Goal: Task Accomplishment & Management: Manage account settings

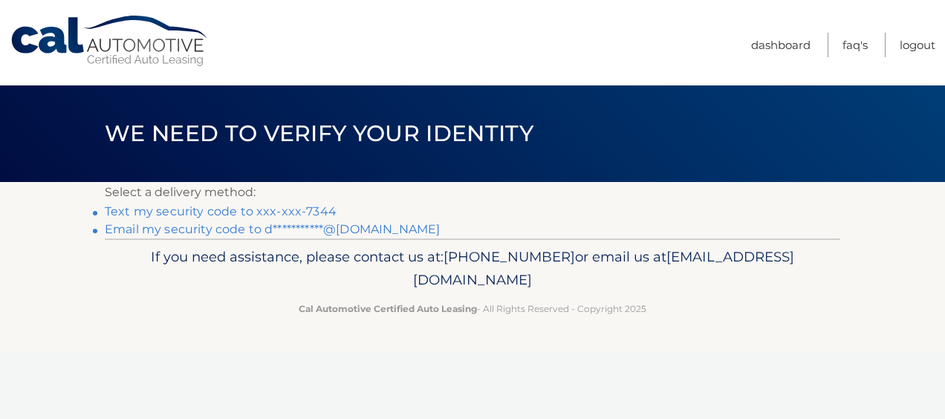
click at [295, 207] on link "Text my security code to xxx-xxx-7344" at bounding box center [221, 211] width 232 height 14
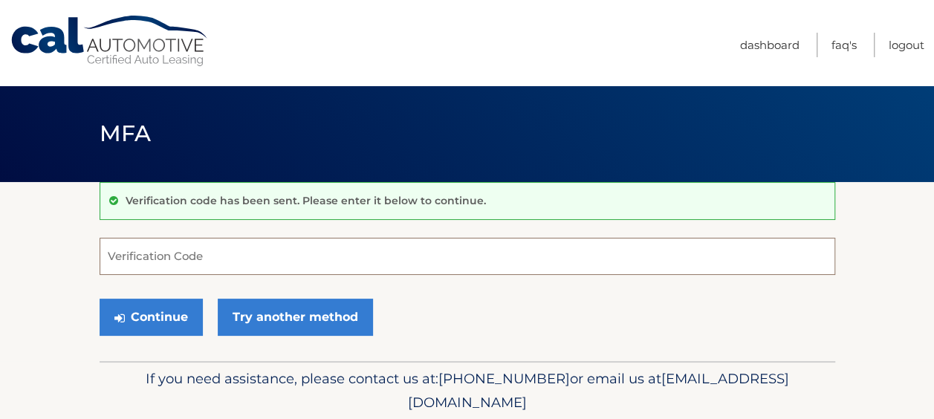
click at [243, 247] on input "Verification Code" at bounding box center [468, 256] width 736 height 37
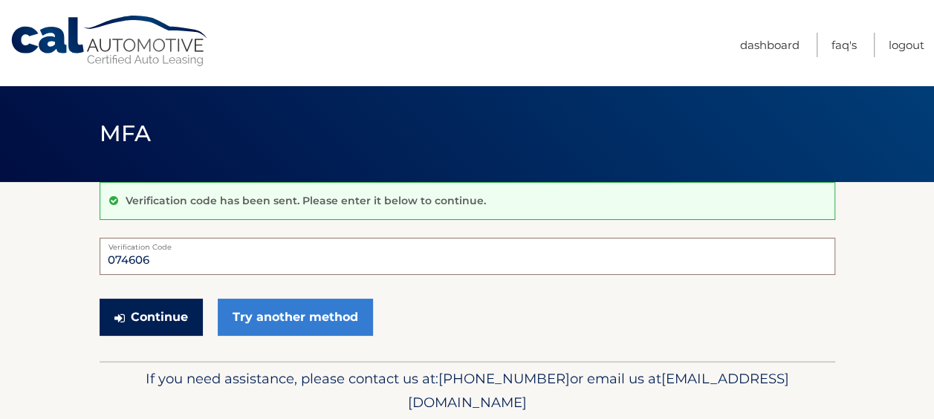
type input "074606"
click at [150, 307] on button "Continue" at bounding box center [151, 317] width 103 height 37
click at [158, 317] on button "Continue" at bounding box center [151, 317] width 103 height 37
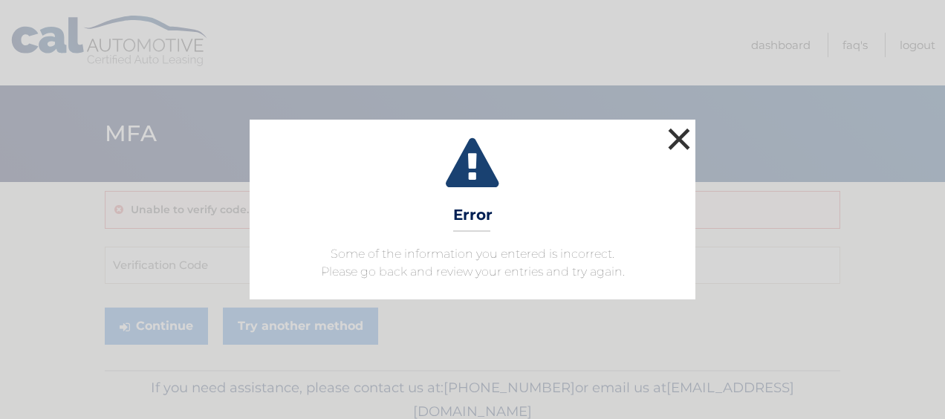
click at [679, 132] on button "×" at bounding box center [679, 139] width 30 height 30
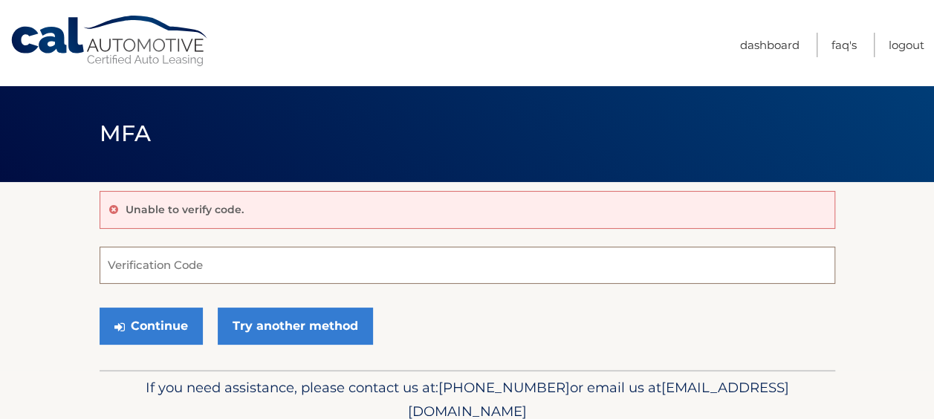
click at [198, 257] on input "Verification Code" at bounding box center [468, 265] width 736 height 37
type input "074606"
click at [100, 308] on button "Continue" at bounding box center [151, 326] width 103 height 37
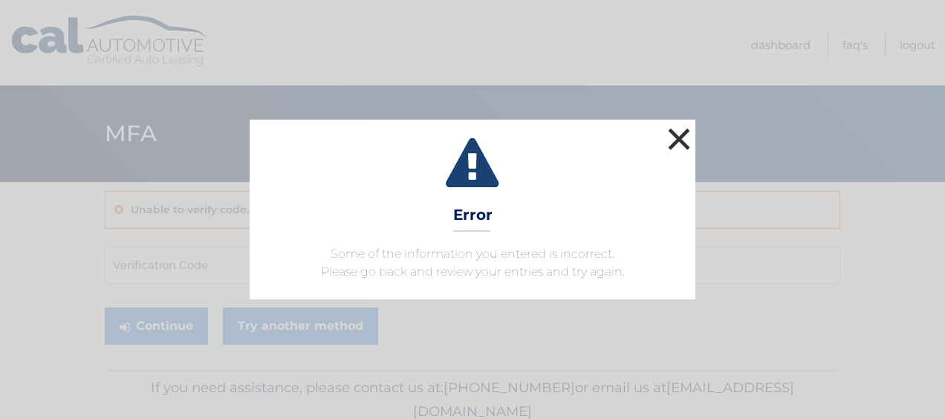
click at [681, 132] on button "×" at bounding box center [679, 139] width 30 height 30
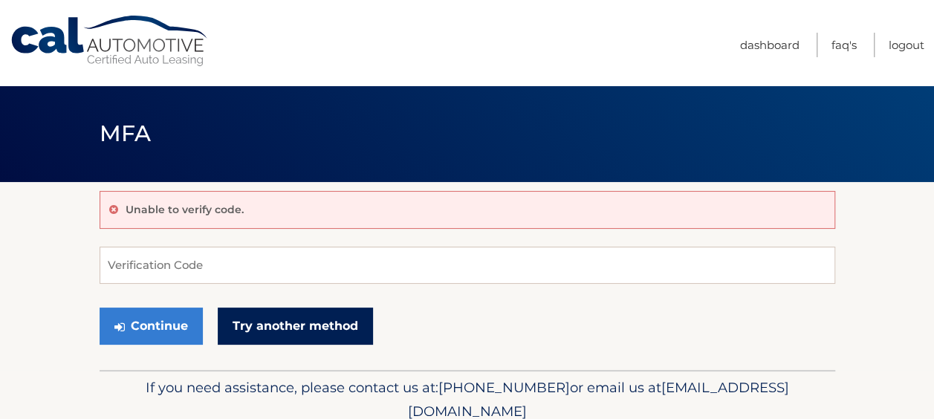
click at [242, 328] on link "Try another method" at bounding box center [295, 326] width 155 height 37
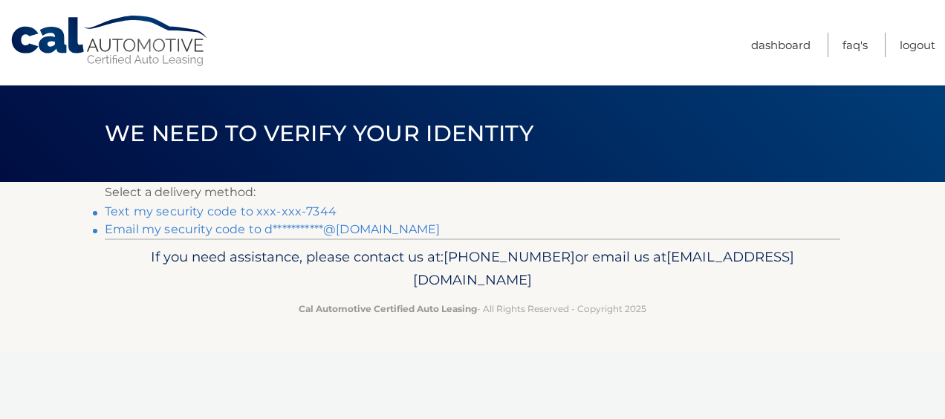
click at [242, 229] on link "**********" at bounding box center [272, 229] width 335 height 14
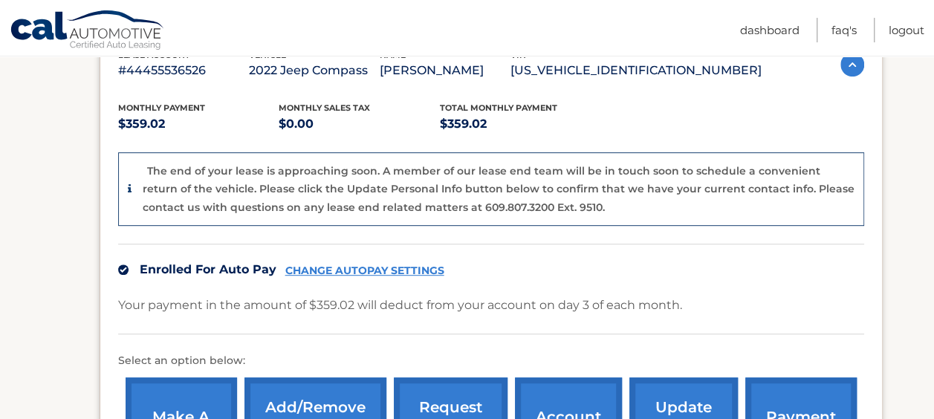
scroll to position [366, 0]
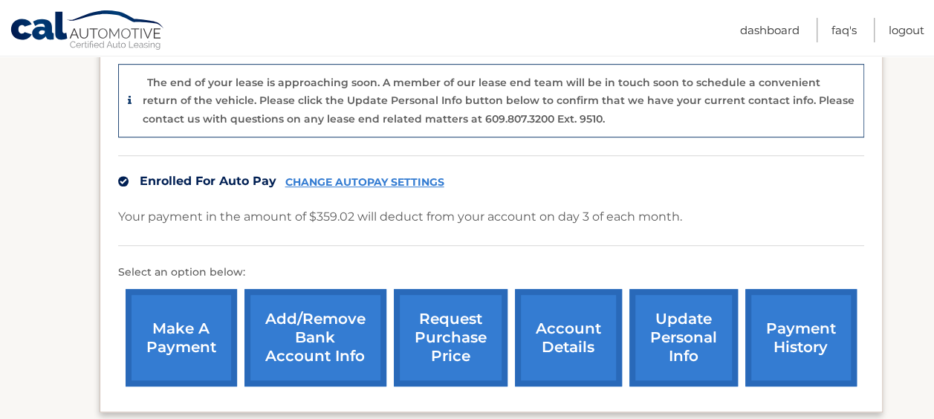
click at [401, 177] on link "CHANGE AUTOPAY SETTINGS" at bounding box center [364, 182] width 159 height 13
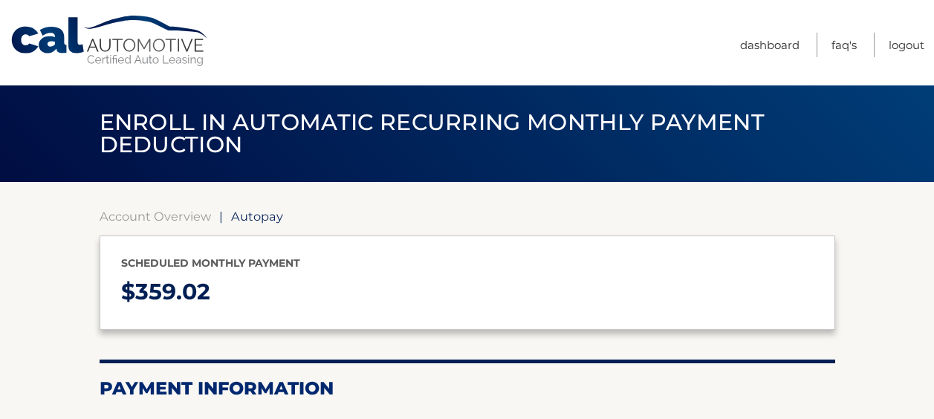
select select "NDZlZDMyZmUtMmQxYy00OWFhLWFmMjYtOTVjYjYxYTJjMmU1"
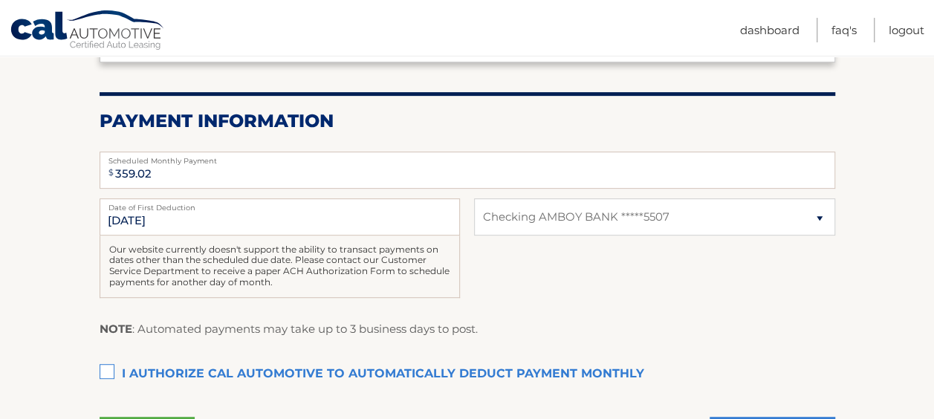
scroll to position [297, 0]
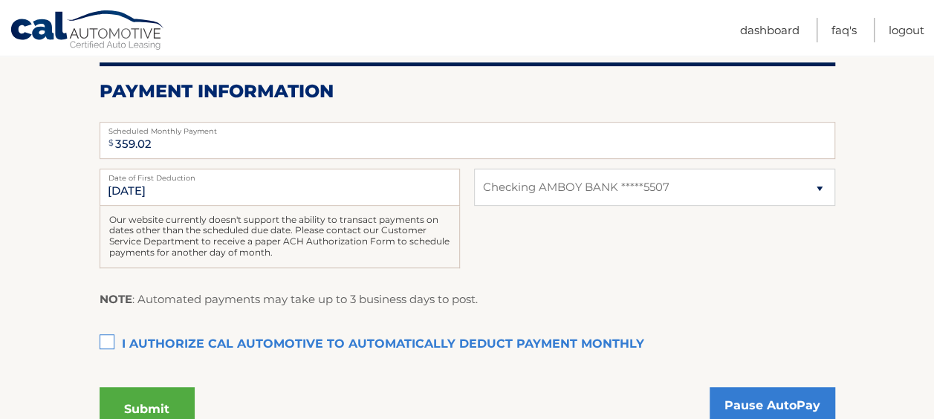
click at [103, 339] on label "I authorize cal automotive to automatically deduct payment monthly This checkbo…" at bounding box center [468, 345] width 736 height 30
click at [0, 0] on input "I authorize cal automotive to automatically deduct payment monthly This checkbo…" at bounding box center [0, 0] width 0 height 0
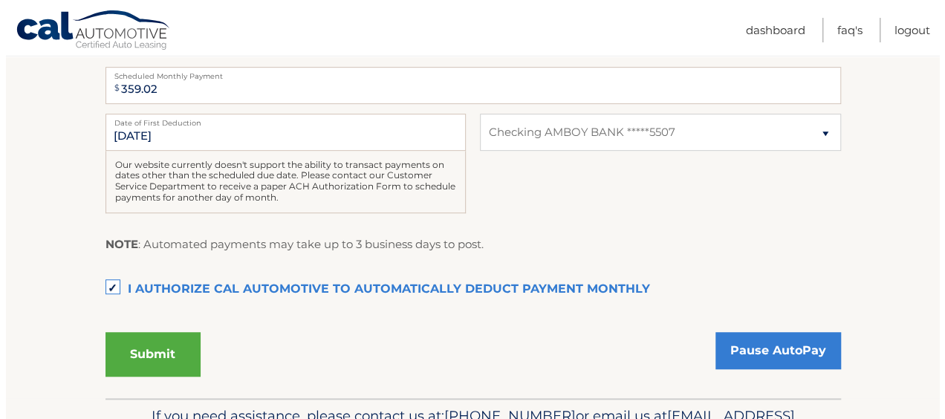
scroll to position [443, 0]
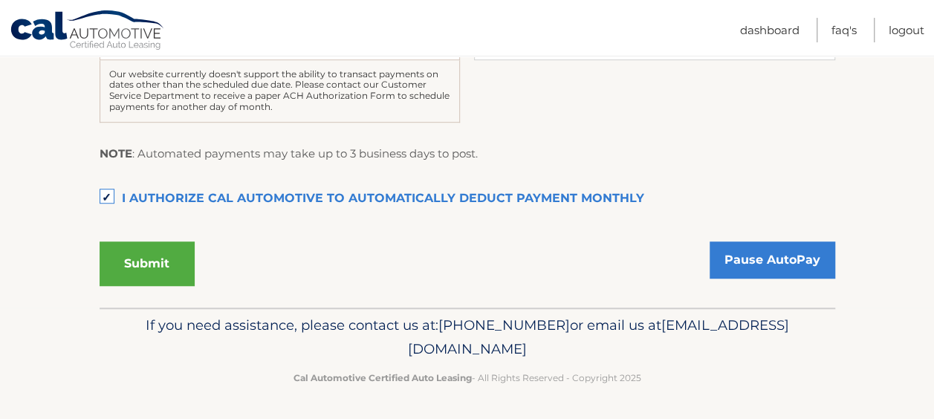
click at [138, 268] on button "Submit" at bounding box center [147, 264] width 95 height 45
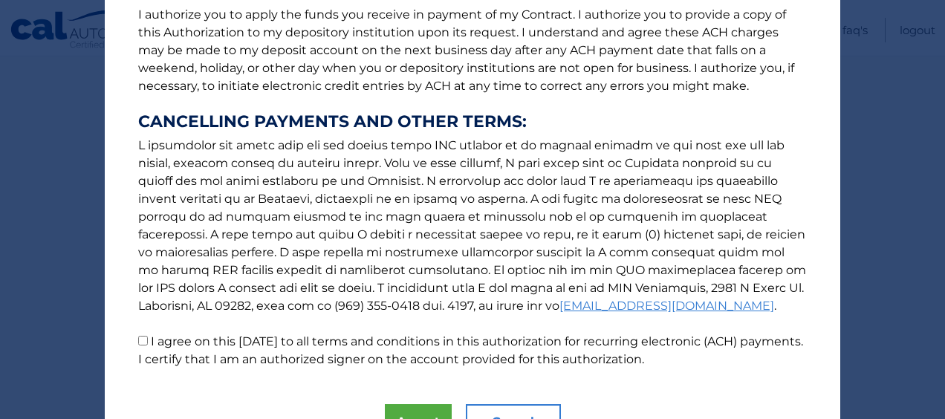
scroll to position [282, 0]
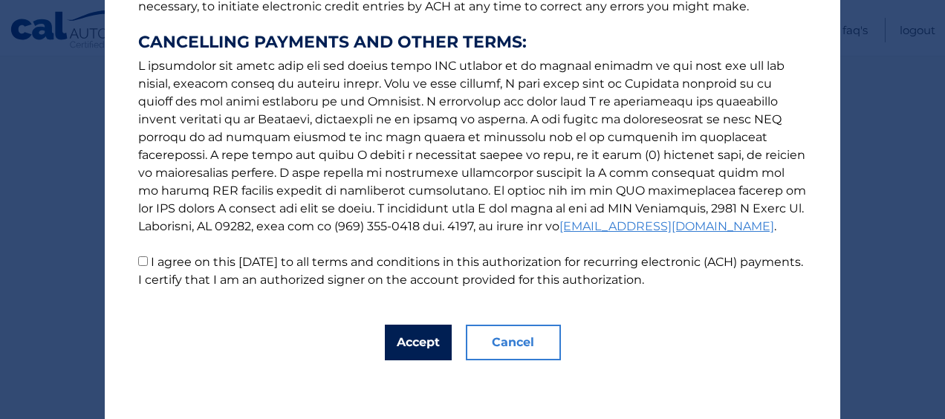
click at [434, 341] on button "Accept" at bounding box center [418, 343] width 67 height 36
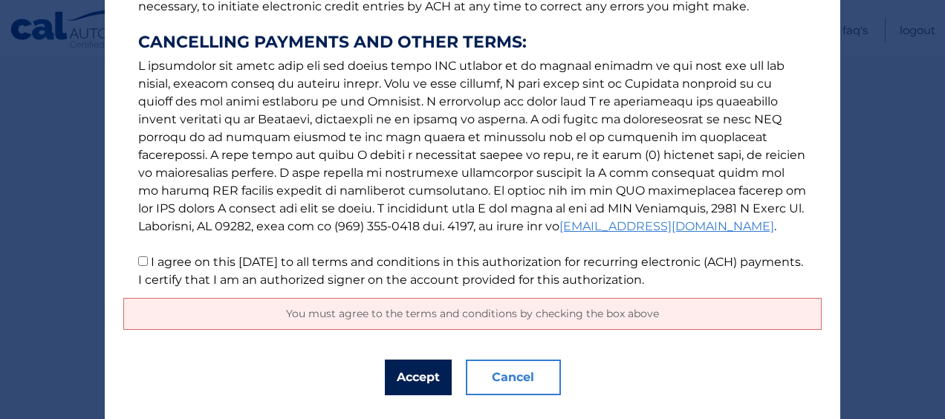
click at [410, 368] on button "Accept" at bounding box center [418, 378] width 67 height 36
click at [415, 368] on button "Accept" at bounding box center [418, 378] width 67 height 36
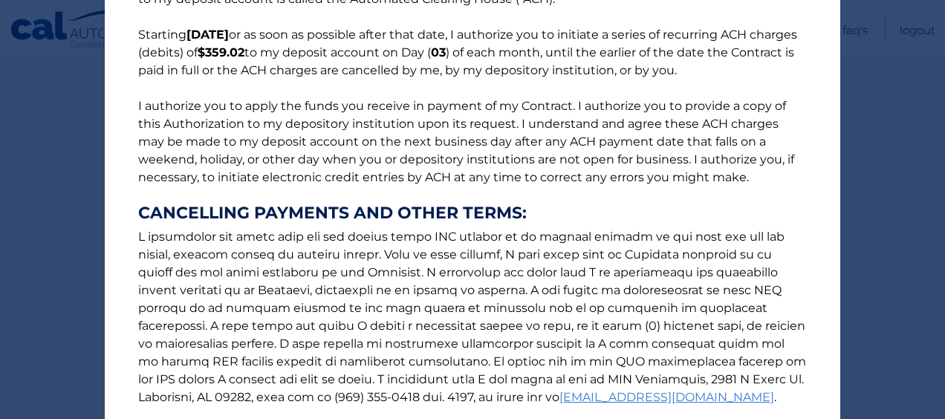
scroll to position [0, 0]
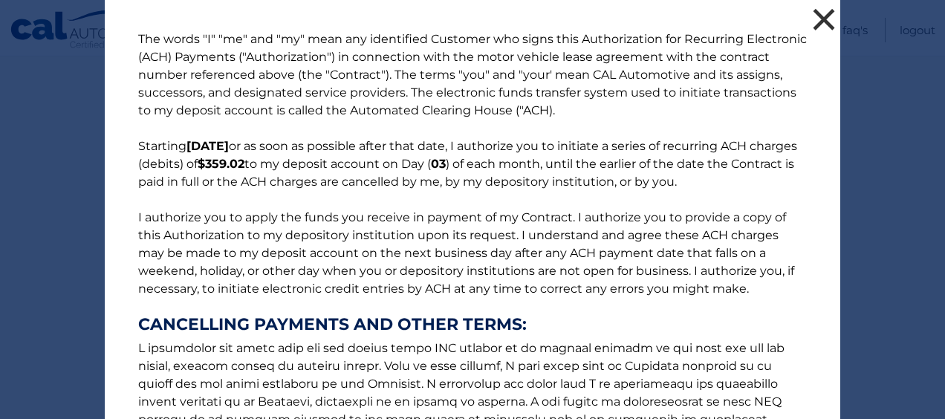
click at [819, 21] on button "×" at bounding box center [824, 19] width 30 height 30
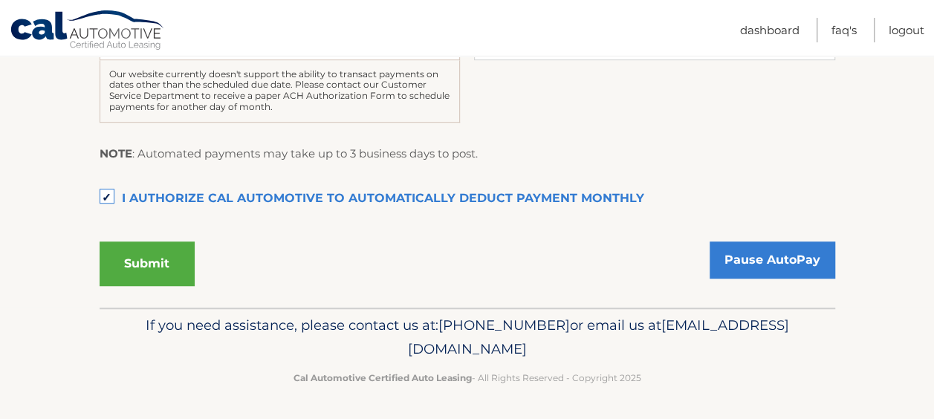
click at [147, 256] on button "Submit" at bounding box center [147, 264] width 95 height 45
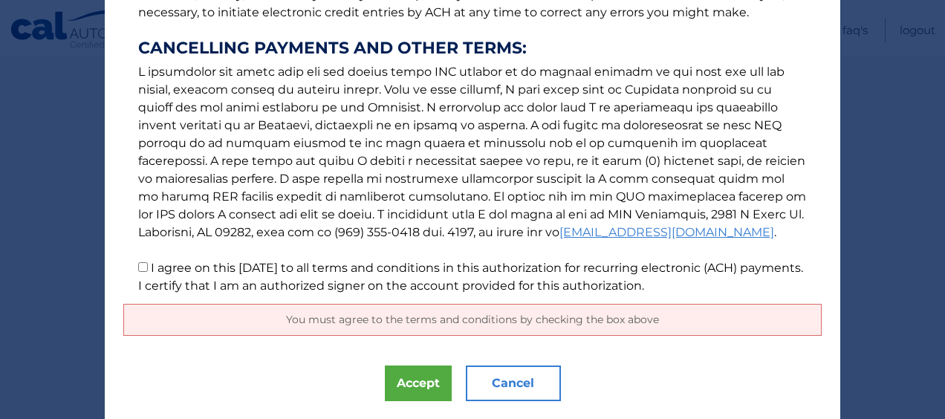
scroll to position [317, 0]
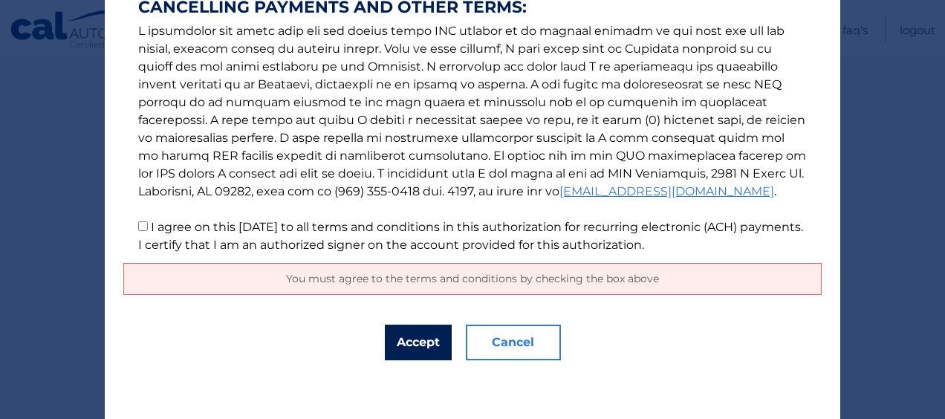
click at [416, 348] on button "Accept" at bounding box center [418, 343] width 67 height 36
drag, startPoint x: 136, startPoint y: 225, endPoint x: 146, endPoint y: 228, distance: 10.1
click at [138, 224] on input "I agree on this 09/27/2025 to all terms and conditions in this authorization fo…" at bounding box center [143, 226] width 10 height 10
checkbox input "true"
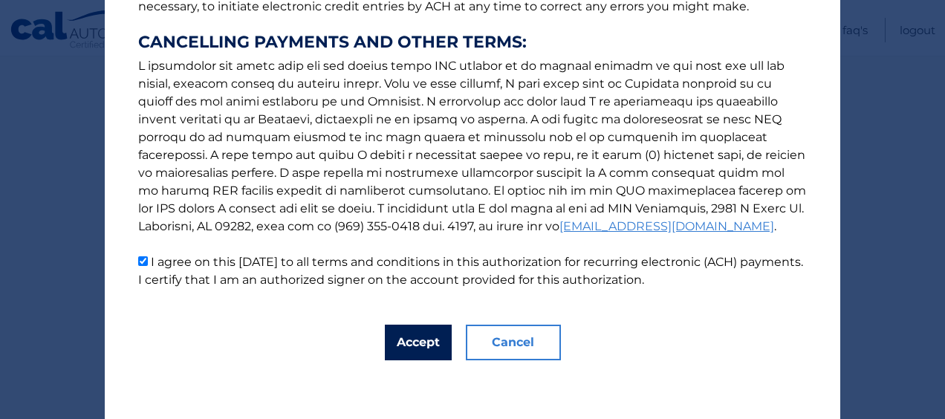
click at [411, 337] on button "Accept" at bounding box center [418, 343] width 67 height 36
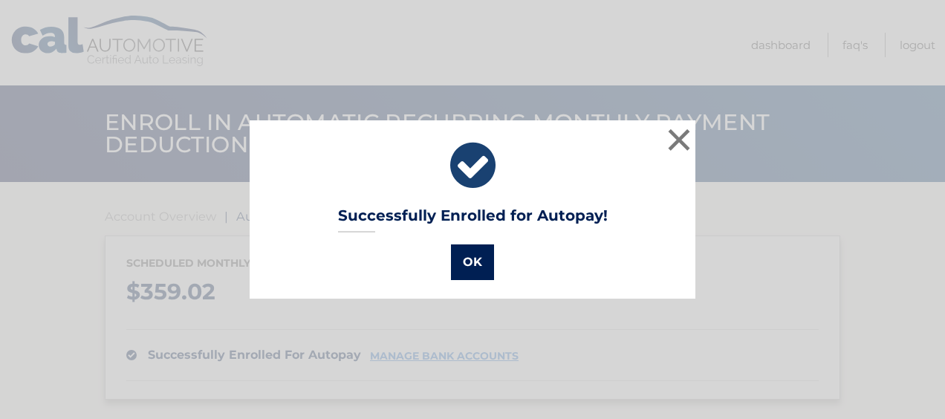
click at [464, 262] on button "OK" at bounding box center [472, 263] width 43 height 36
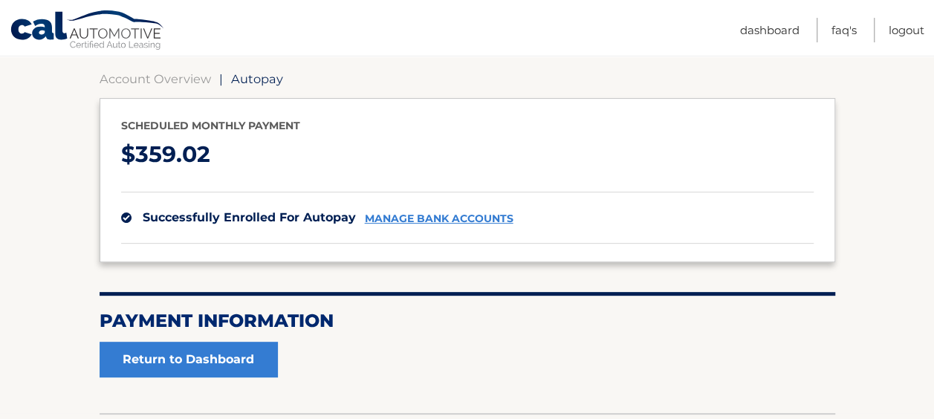
scroll to position [149, 0]
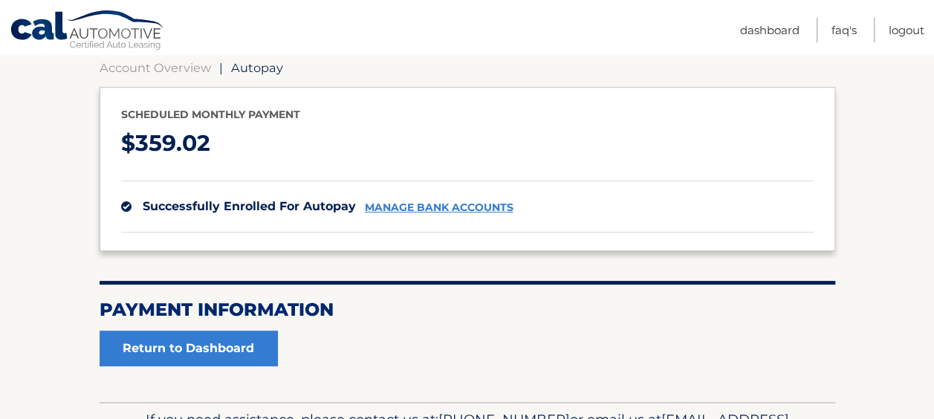
click at [452, 195] on div "successfully enrolled for autopay manage bank accounts" at bounding box center [467, 207] width 693 height 52
click at [446, 208] on link "manage bank accounts" at bounding box center [439, 207] width 149 height 13
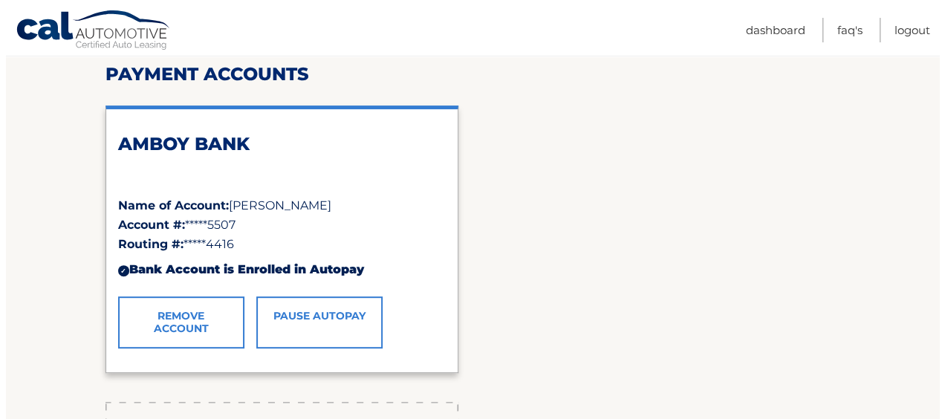
scroll to position [223, 0]
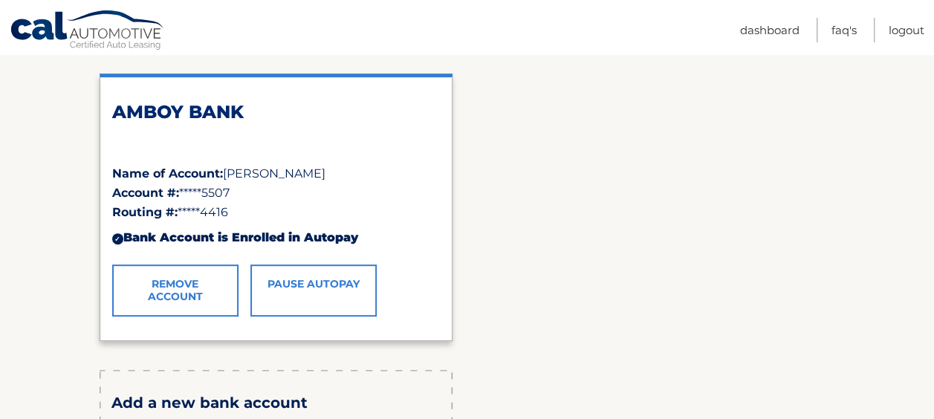
click at [152, 292] on link "Remove Account" at bounding box center [175, 291] width 126 height 52
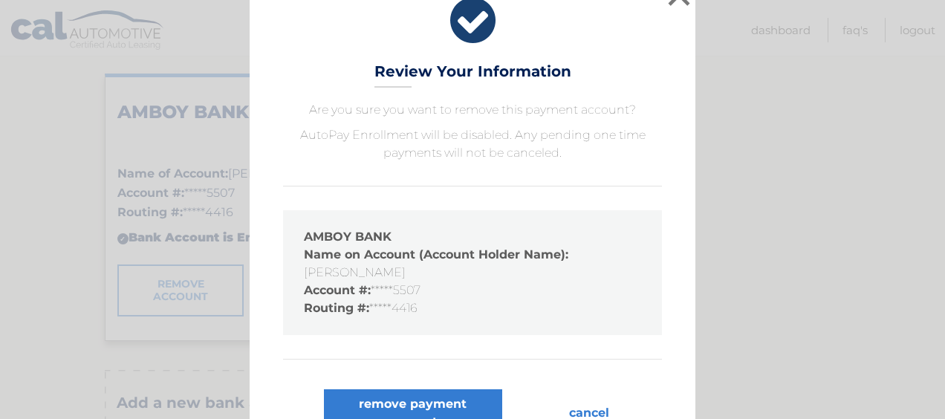
scroll to position [61, 0]
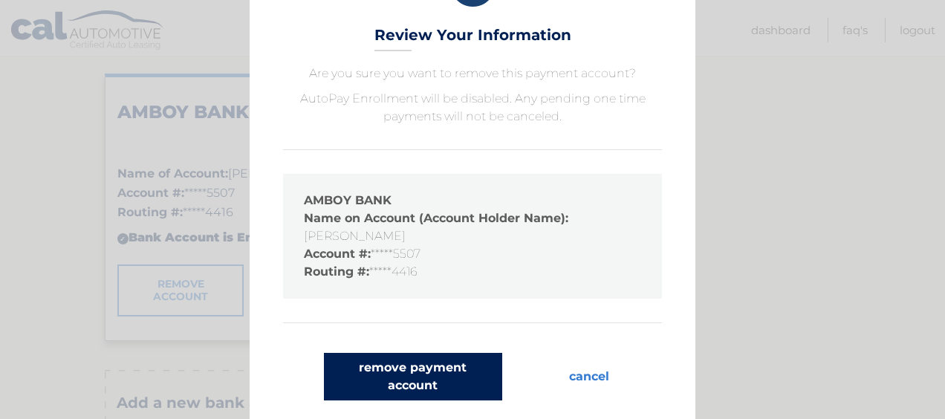
click at [388, 373] on button "remove payment account" at bounding box center [413, 377] width 178 height 48
click at [386, 374] on button "remove payment account" at bounding box center [413, 377] width 178 height 48
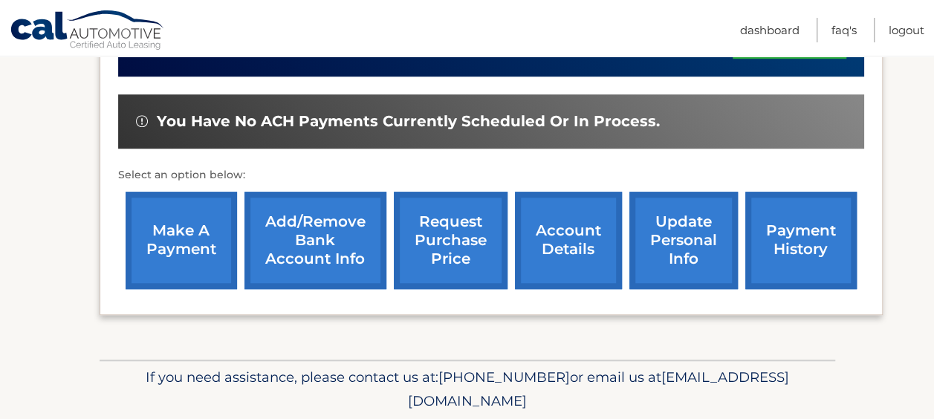
scroll to position [446, 0]
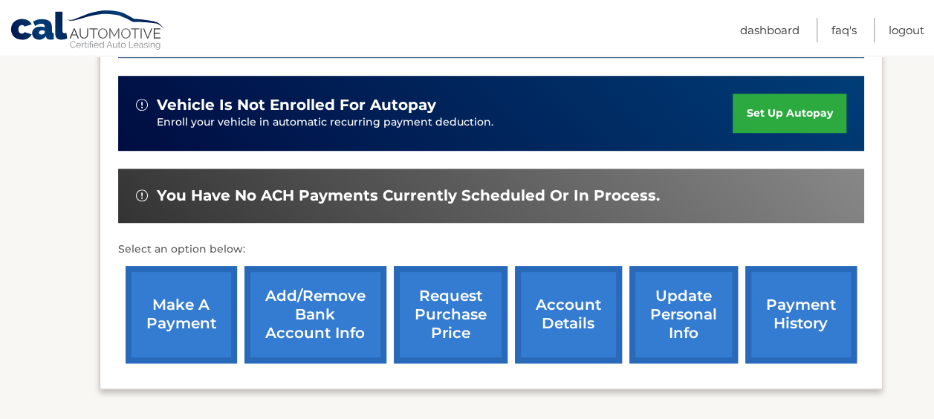
click at [584, 323] on link "account details" at bounding box center [568, 314] width 107 height 97
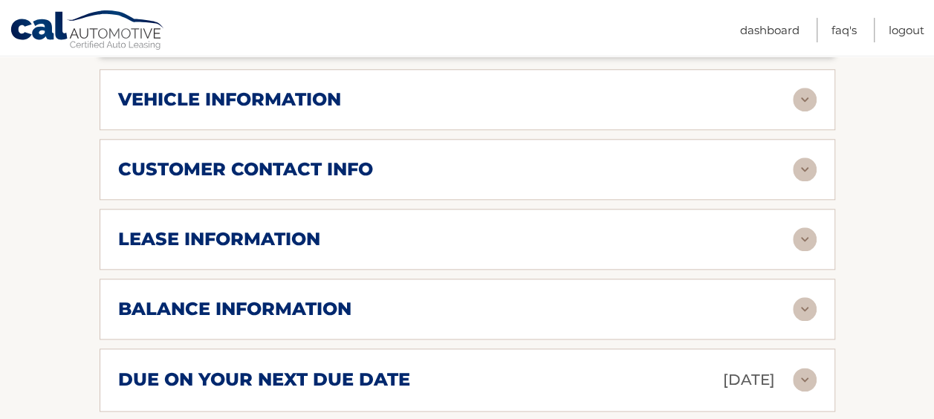
scroll to position [743, 0]
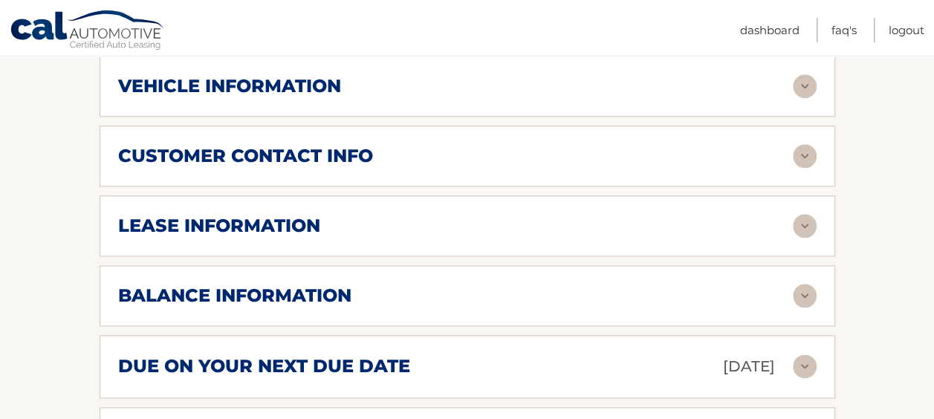
click at [543, 215] on div "lease information" at bounding box center [455, 226] width 675 height 22
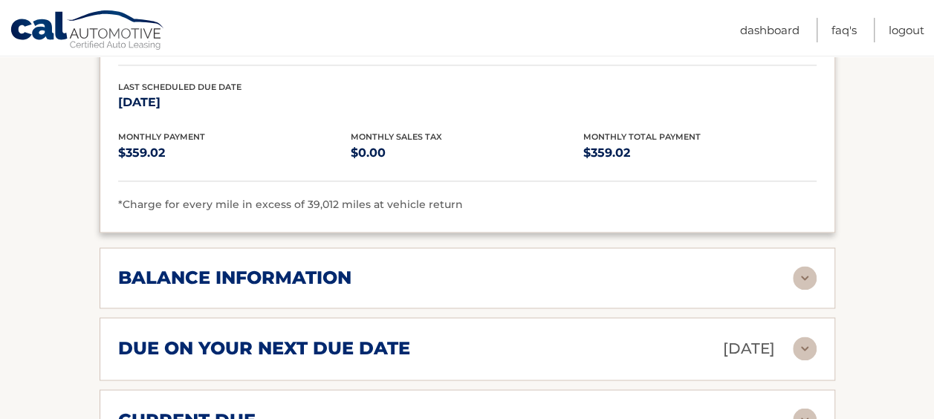
scroll to position [1040, 0]
click at [591, 266] on div "balance information" at bounding box center [455, 277] width 675 height 22
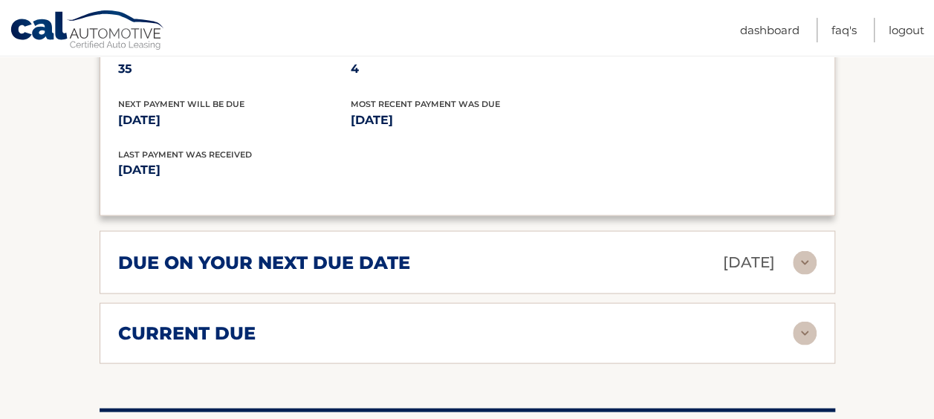
scroll to position [1338, 0]
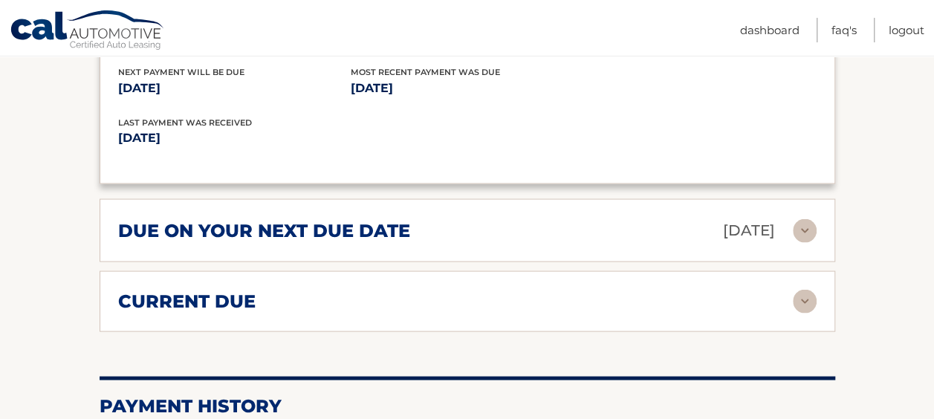
click at [609, 290] on div "current due" at bounding box center [455, 301] width 675 height 22
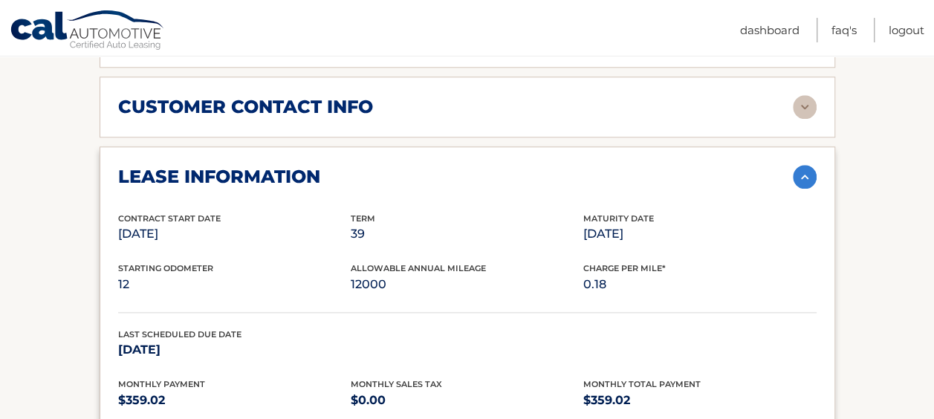
scroll to position [520, 0]
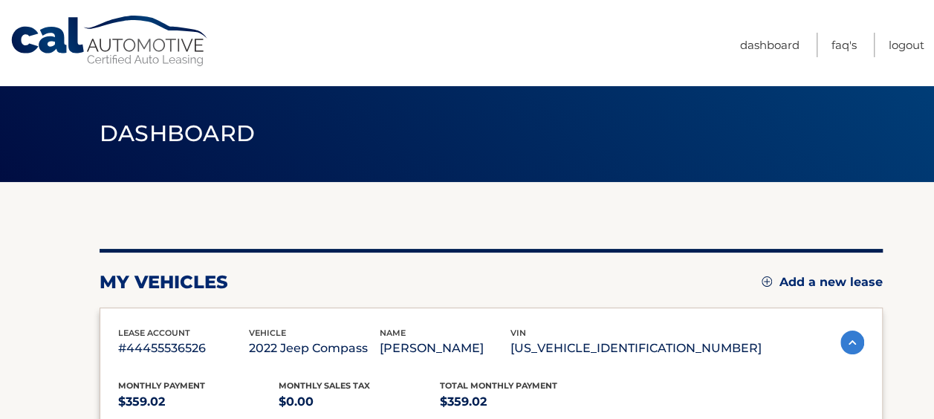
click at [165, 137] on span "Dashboard" at bounding box center [178, 133] width 156 height 27
click at [774, 51] on link "Dashboard" at bounding box center [769, 45] width 59 height 25
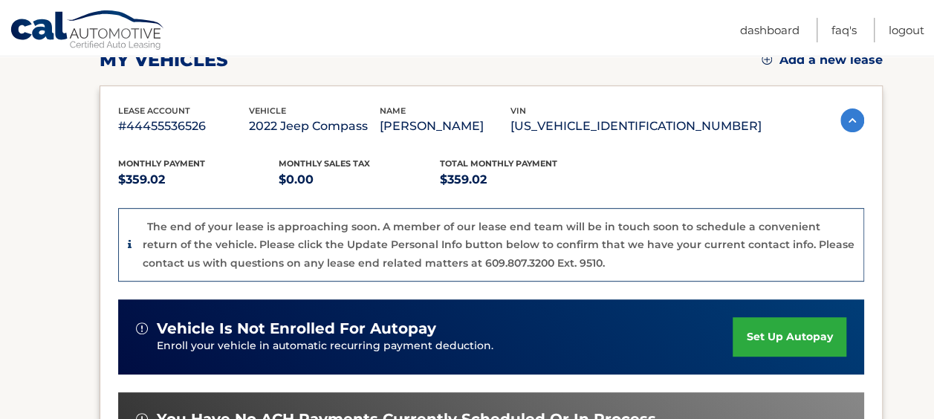
scroll to position [200, 0]
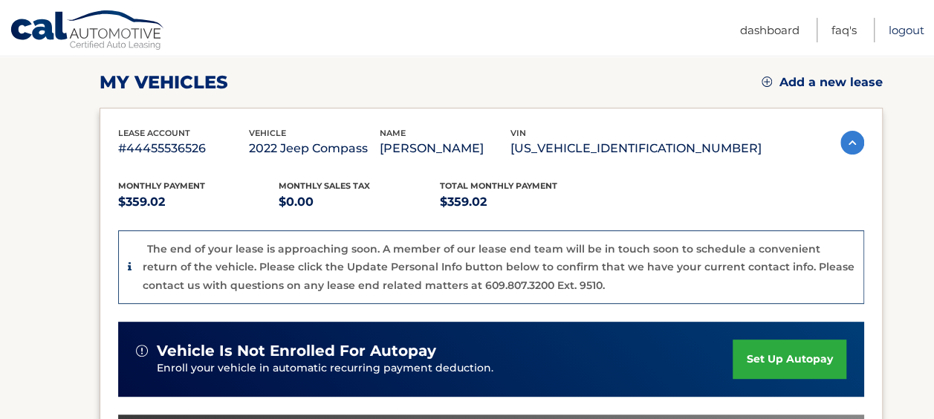
click at [910, 33] on link "Logout" at bounding box center [907, 30] width 36 height 25
